Goal: Information Seeking & Learning: Learn about a topic

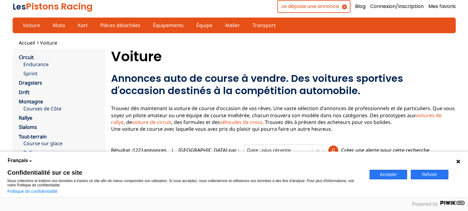
click at [380, 174] on button "Accepter" at bounding box center [388, 175] width 38 height 10
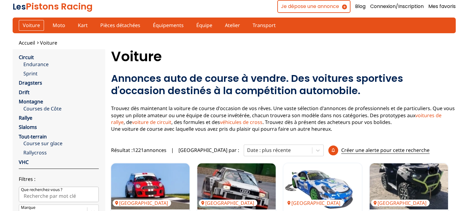
click at [27, 25] on link "Voiture" at bounding box center [31, 25] width 25 height 10
click at [34, 63] on link "Endurance" at bounding box center [60, 64] width 75 height 7
click at [30, 110] on link "Courses de Côte" at bounding box center [60, 108] width 75 height 7
